Goal: Check status: Check status

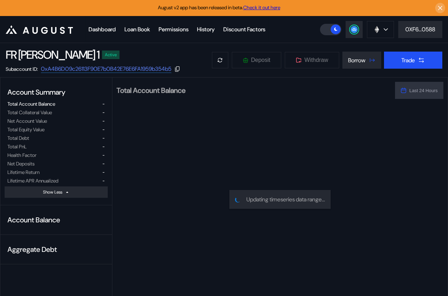
select select "*"
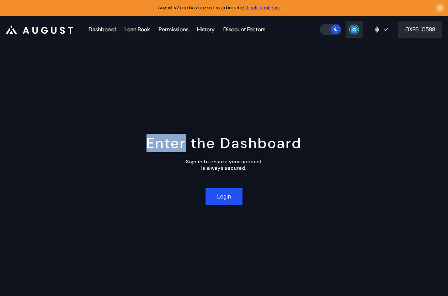
click at [166, 145] on div "Enter the Dashboard" at bounding box center [223, 143] width 155 height 18
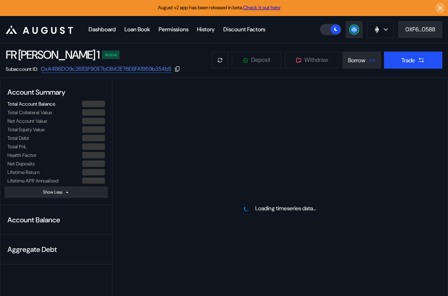
select select "*"
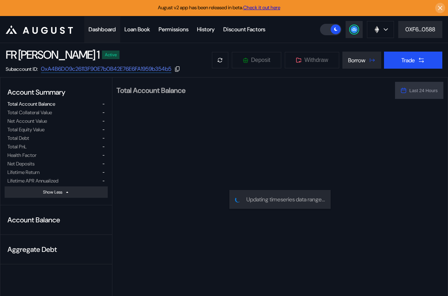
click at [107, 29] on div "Dashboard" at bounding box center [101, 29] width 27 height 7
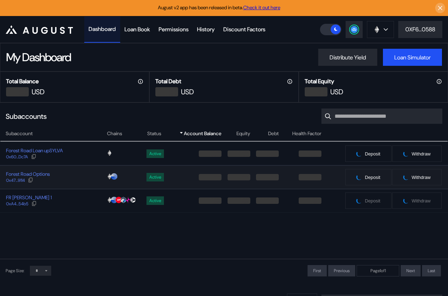
click at [77, 180] on div "Forest Road Options 0x47...9114" at bounding box center [53, 177] width 106 height 13
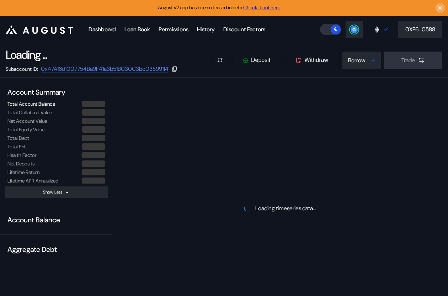
click at [380, 29] on button at bounding box center [380, 29] width 27 height 17
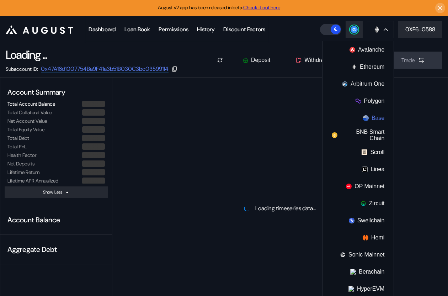
click at [369, 118] on button "Base" at bounding box center [357, 117] width 71 height 17
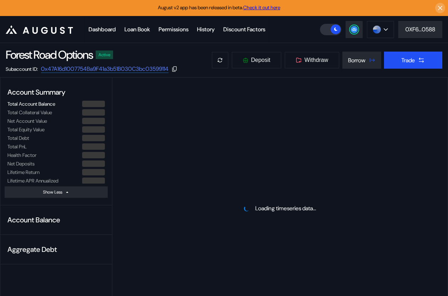
select select "*"
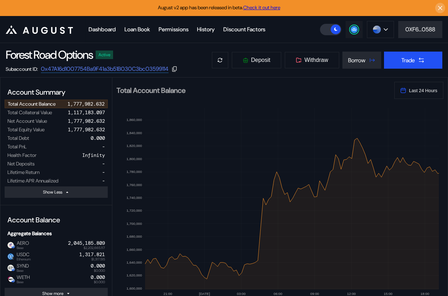
click at [351, 32] on circle at bounding box center [353, 29] width 7 height 7
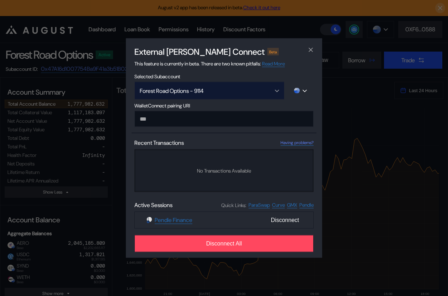
type input "**********"
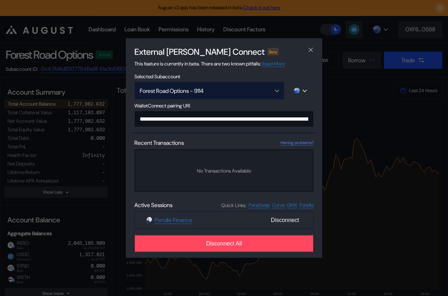
scroll to position [0, 421]
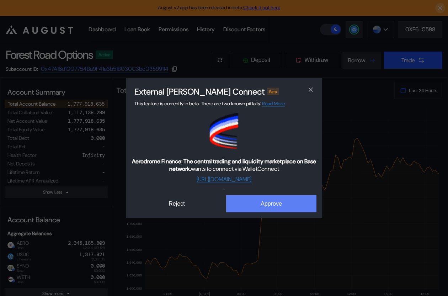
click at [254, 203] on button "Approve" at bounding box center [271, 203] width 90 height 17
